Goal: Task Accomplishment & Management: Use online tool/utility

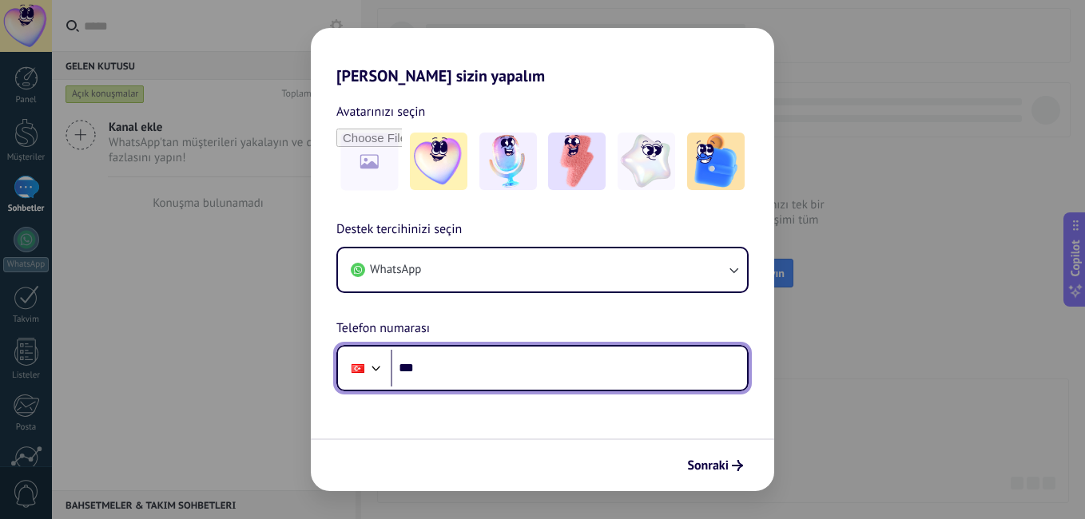
click at [654, 356] on input "***" at bounding box center [569, 368] width 356 height 37
type input "**********"
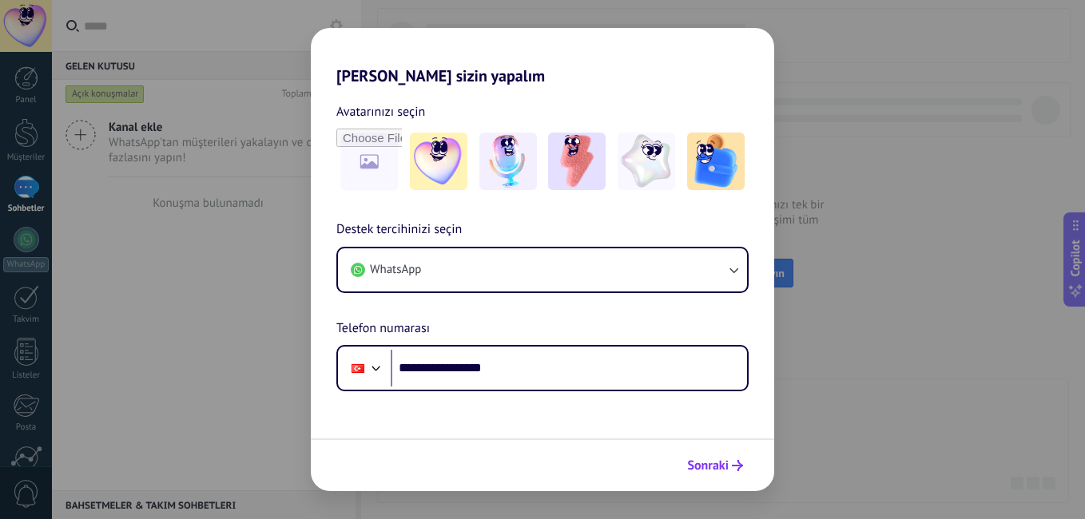
click at [729, 462] on span "Sonraki" at bounding box center [715, 465] width 56 height 11
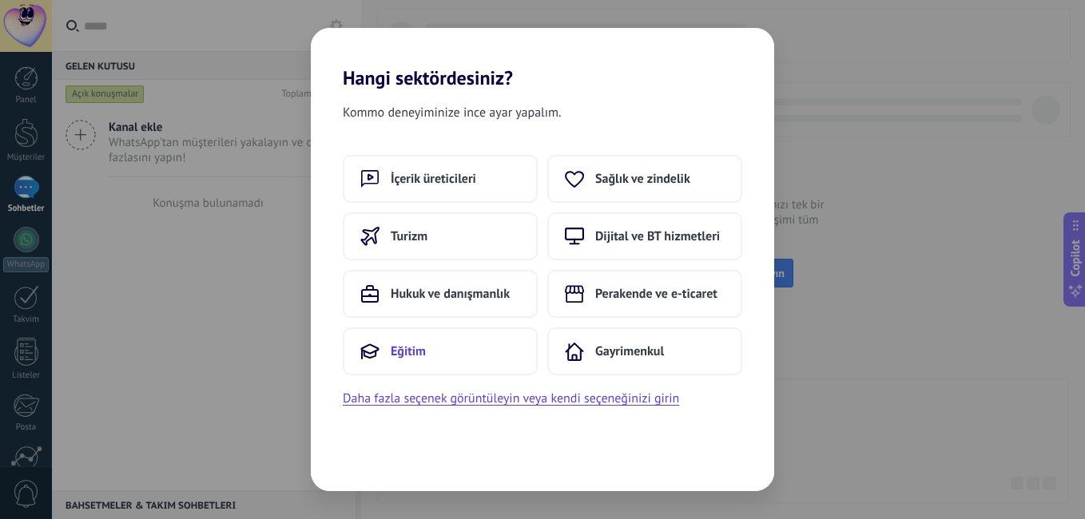
click at [494, 345] on button "Eğitim" at bounding box center [440, 352] width 195 height 48
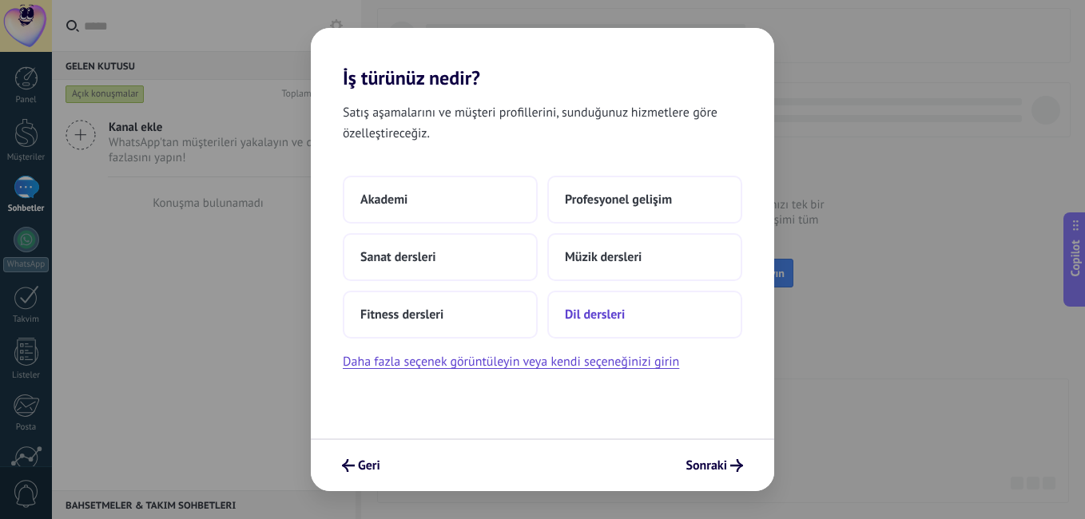
click at [563, 322] on button "Dil dersleri" at bounding box center [644, 315] width 195 height 48
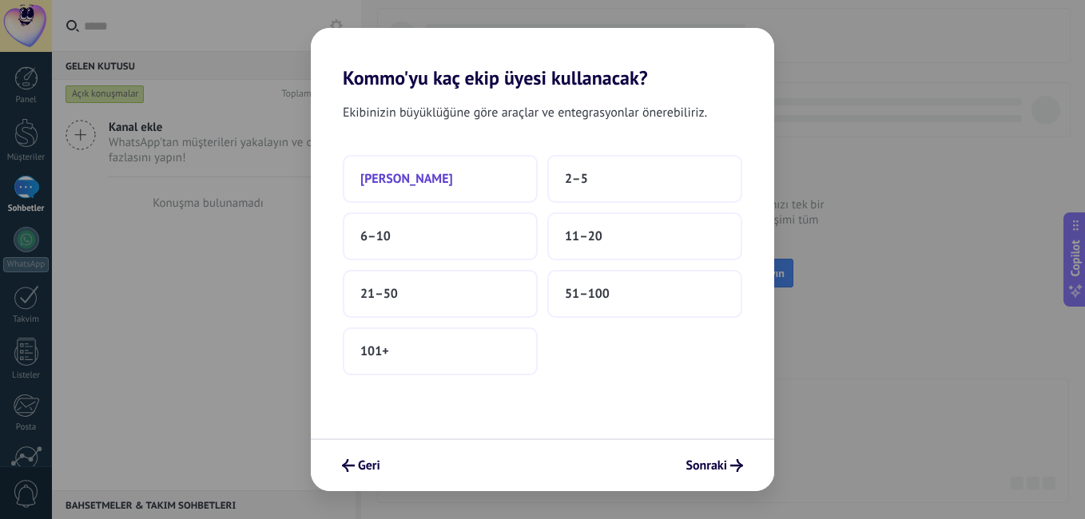
click at [487, 185] on button "[PERSON_NAME]" at bounding box center [440, 179] width 195 height 48
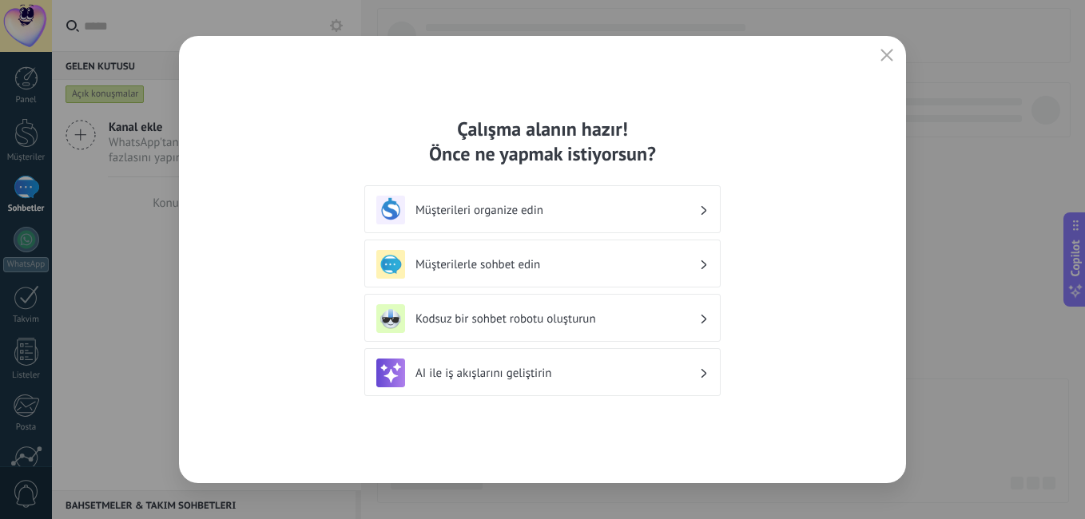
click at [686, 221] on div "Müşterileri organize edin" at bounding box center [542, 210] width 332 height 29
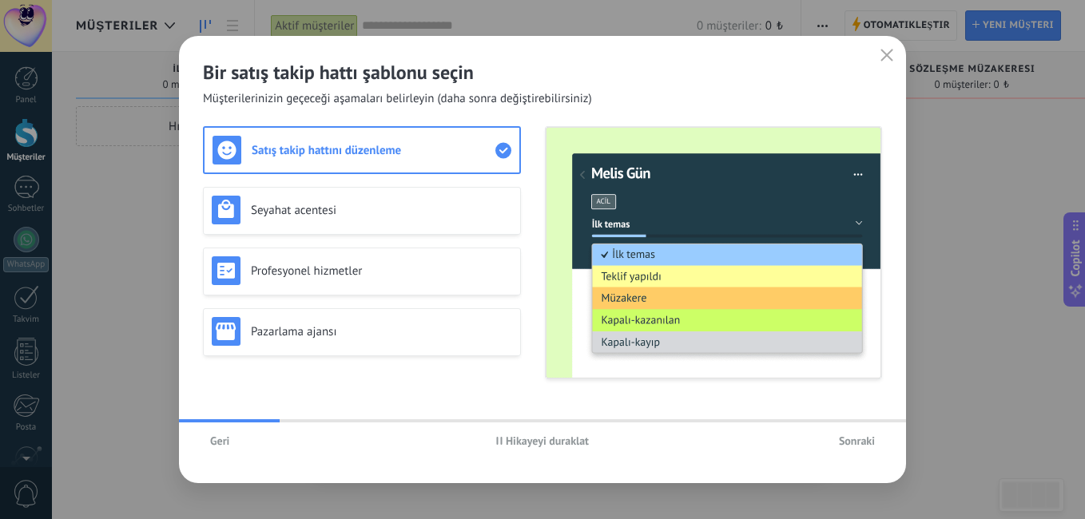
click at [860, 443] on span "Sonraki" at bounding box center [857, 440] width 36 height 11
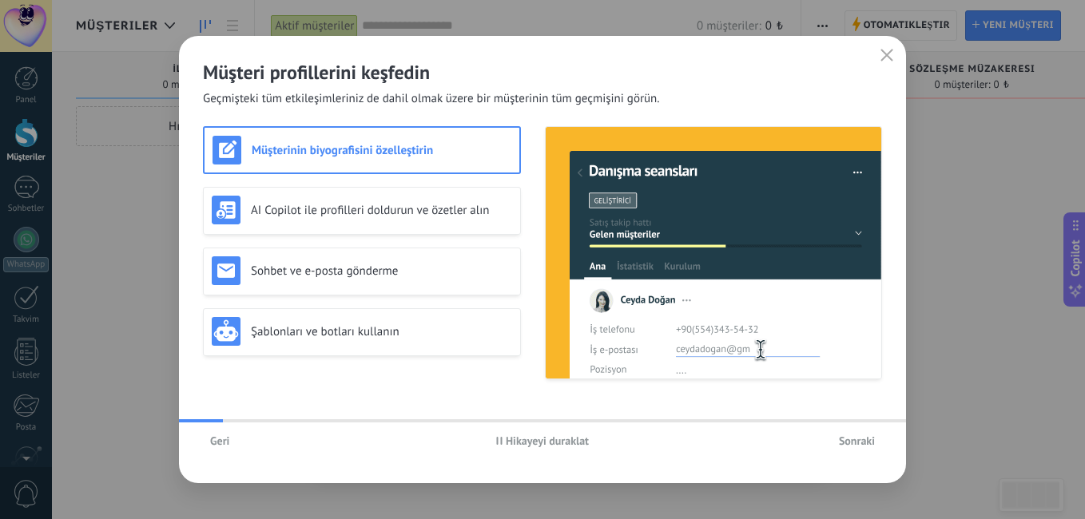
click at [860, 443] on span "Sonraki" at bounding box center [857, 440] width 36 height 11
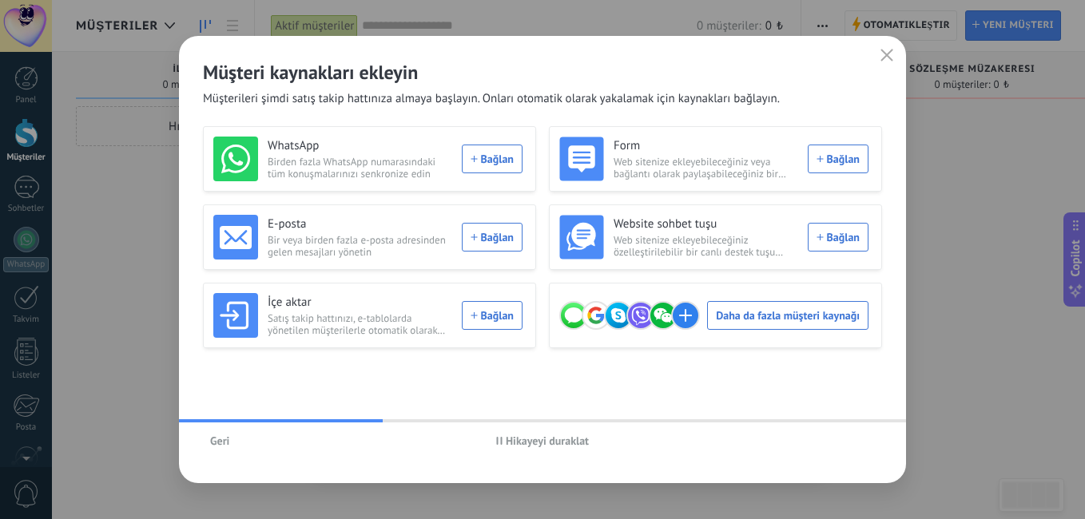
click at [860, 443] on div "[PERSON_NAME] duraklat" at bounding box center [542, 441] width 727 height 37
click at [885, 61] on icon "button" at bounding box center [887, 55] width 13 height 13
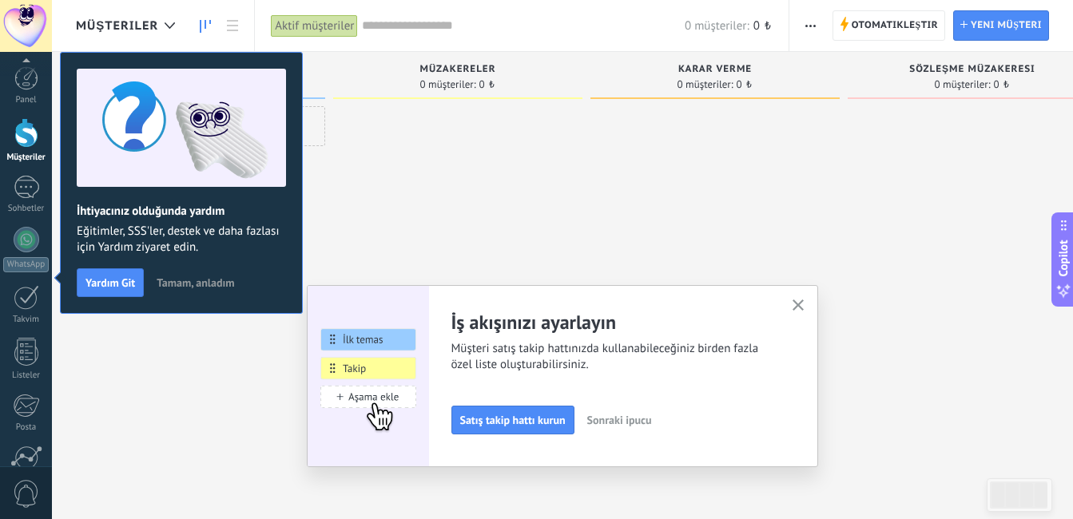
scroll to position [145, 0]
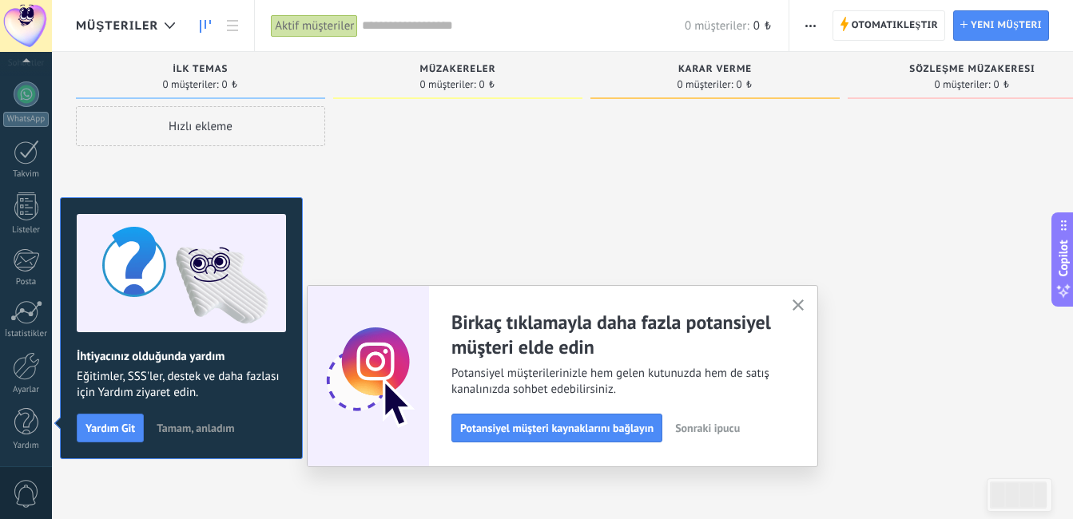
click at [805, 304] on icon "button" at bounding box center [799, 306] width 12 height 12
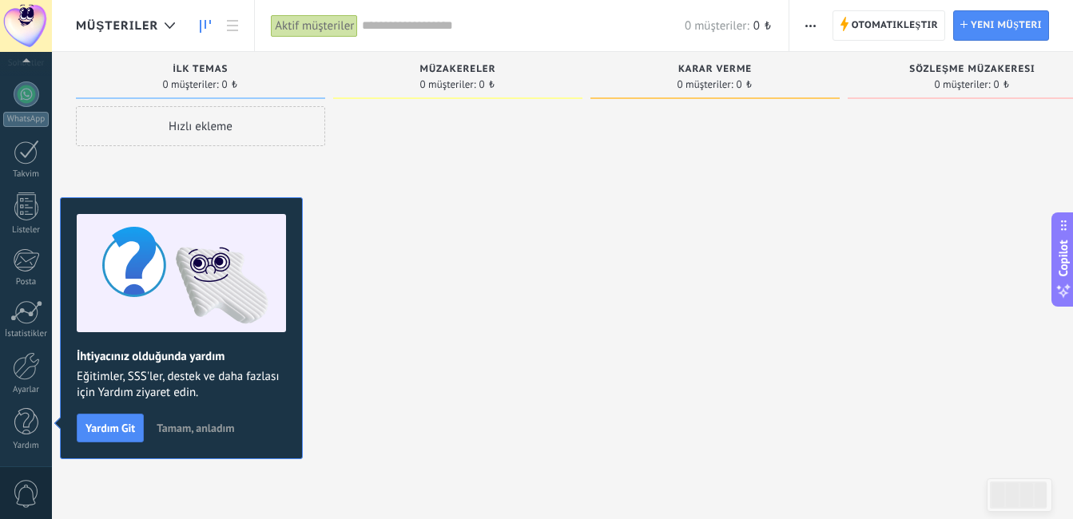
click at [673, 184] on div at bounding box center [714, 261] width 249 height 311
click at [198, 429] on span "Tamam, anladım" at bounding box center [196, 428] width 78 height 11
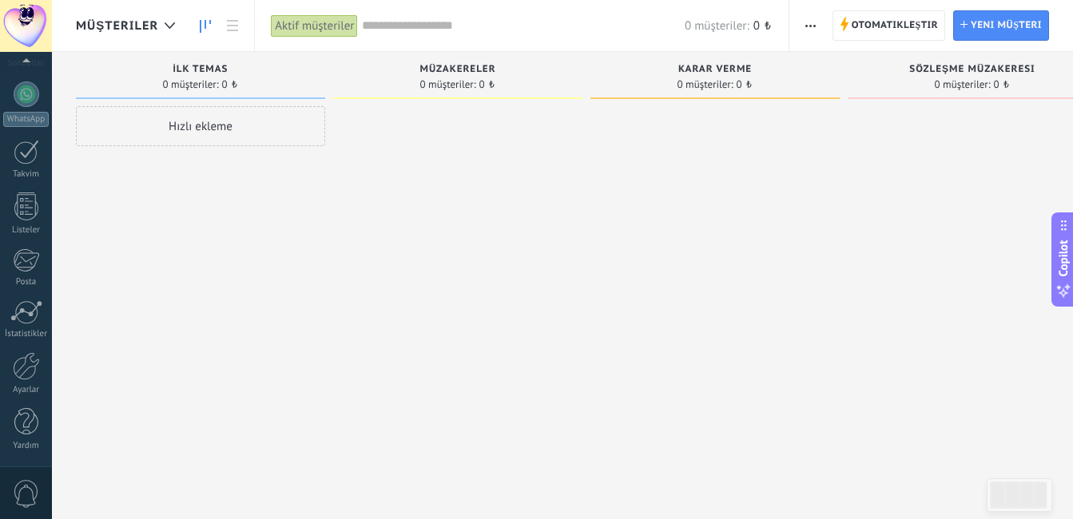
click at [235, 129] on div "Hızlı ekleme" at bounding box center [200, 126] width 249 height 40
